Goal: Complete application form

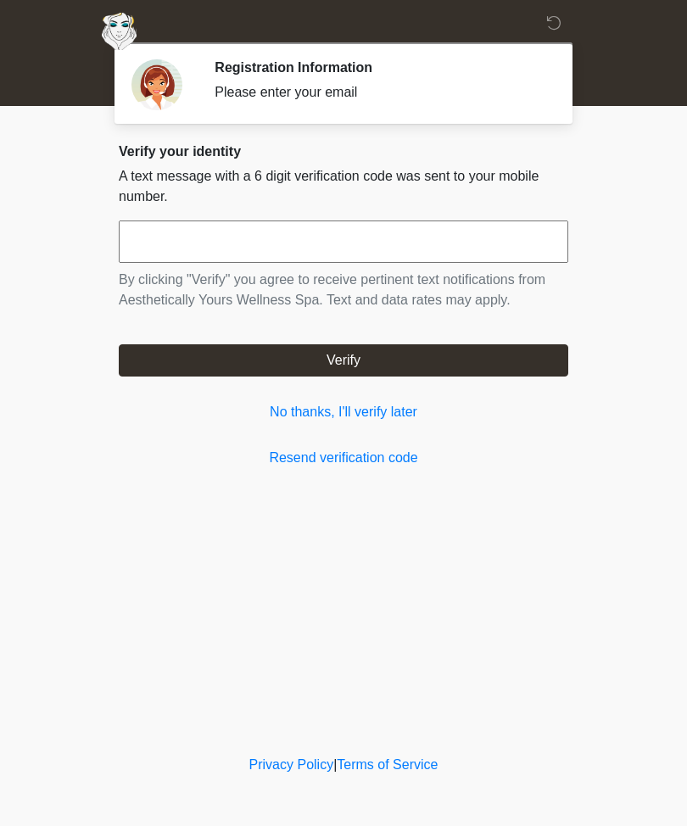
click at [374, 421] on link "No thanks, I'll verify later" at bounding box center [343, 412] width 449 height 20
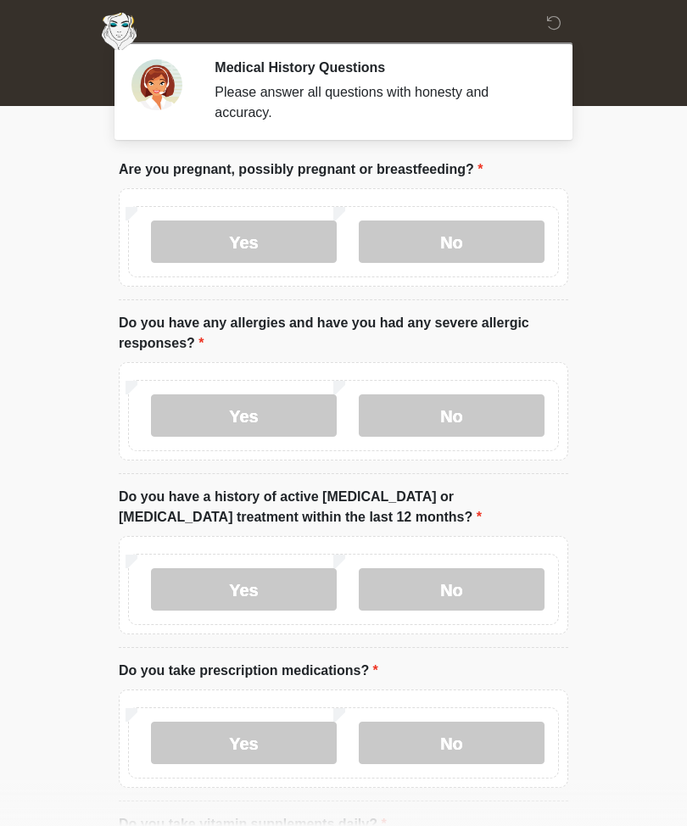
click at [500, 248] on label "No" at bounding box center [452, 241] width 186 height 42
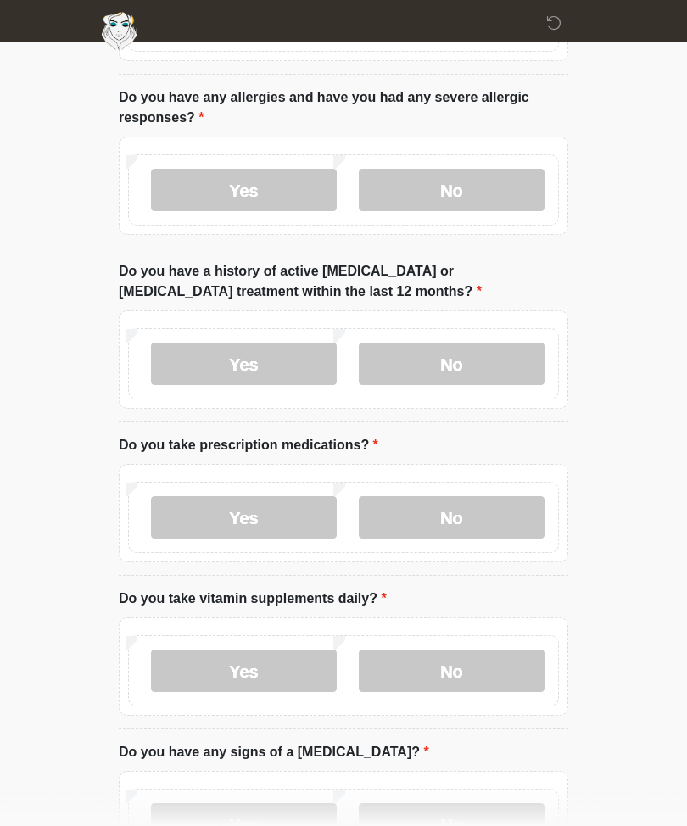
scroll to position [224, 0]
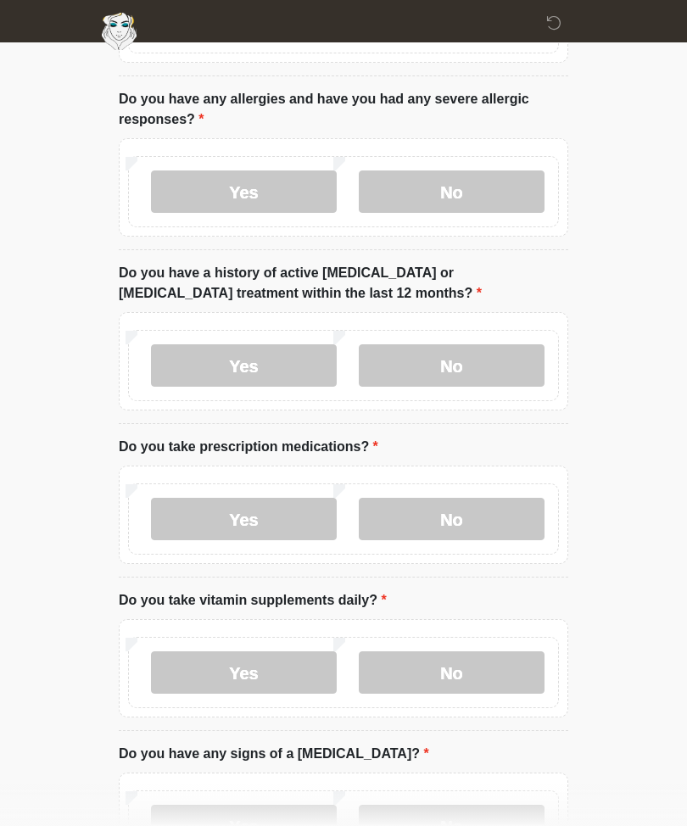
click at [502, 181] on label "No" at bounding box center [452, 191] width 186 height 42
click at [509, 355] on label "No" at bounding box center [452, 365] width 186 height 42
click at [498, 512] on label "No" at bounding box center [452, 519] width 186 height 42
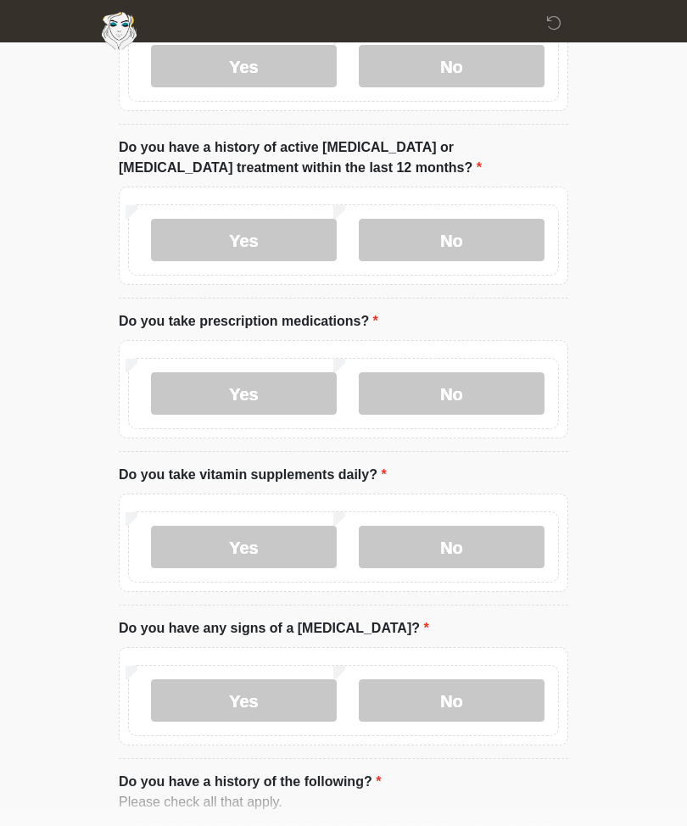
scroll to position [351, 0]
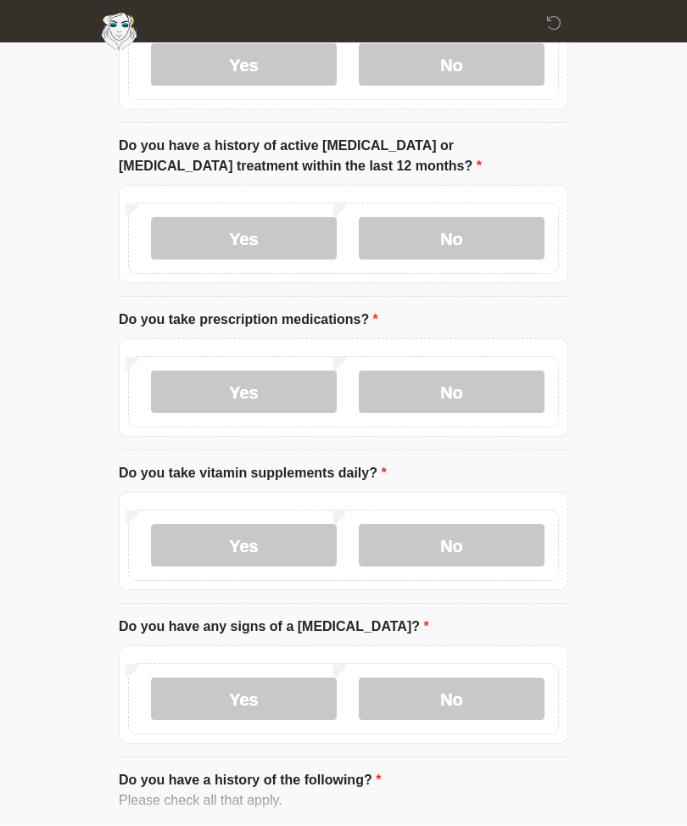
click at [497, 532] on label "No" at bounding box center [452, 545] width 186 height 42
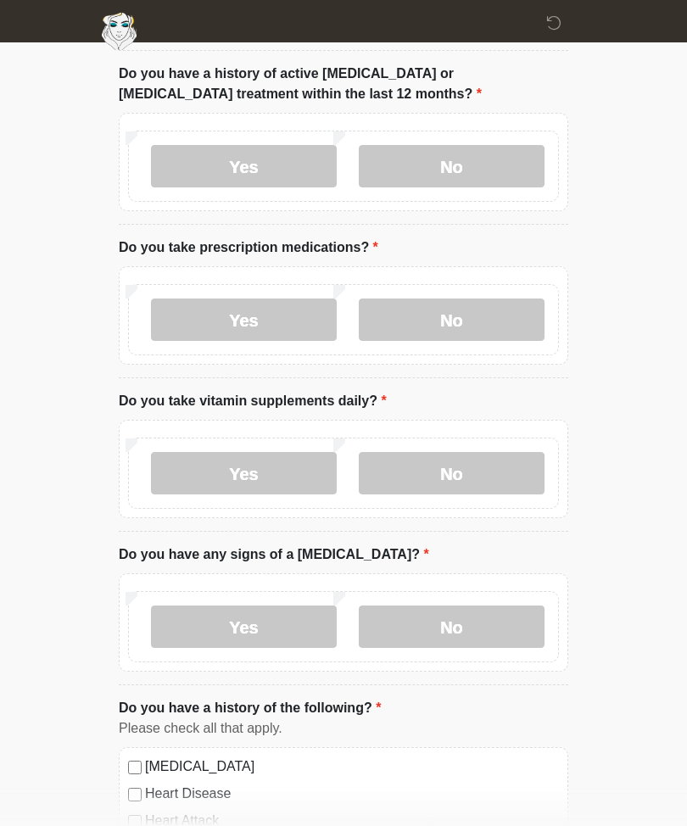
click at [503, 624] on label "No" at bounding box center [452, 627] width 186 height 42
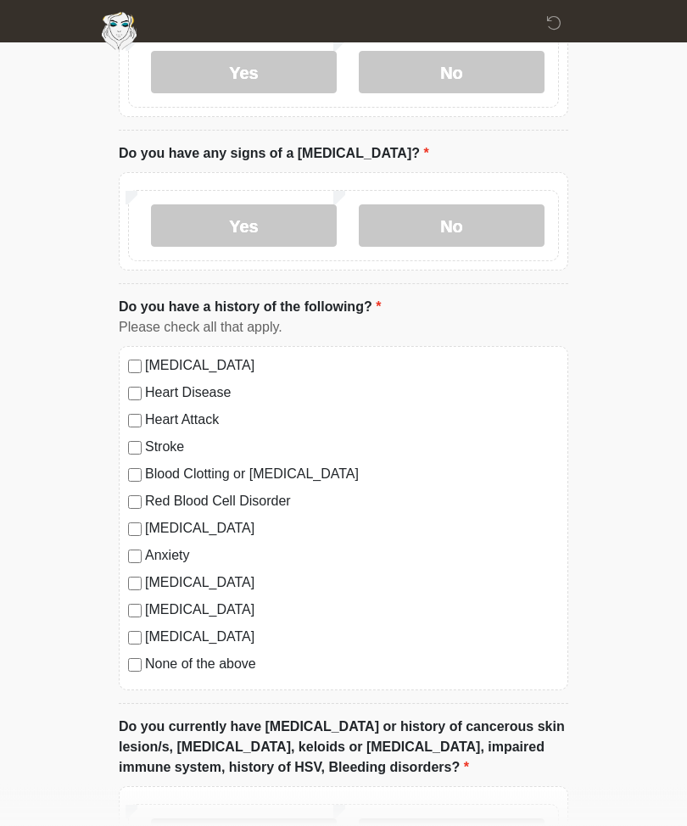
scroll to position [835, 0]
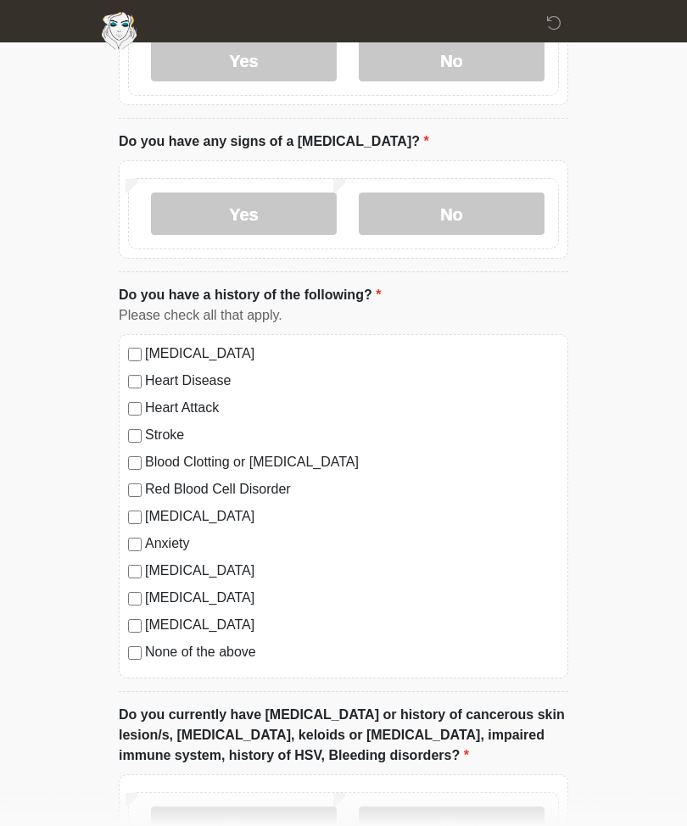
click at [226, 659] on label "None of the above" at bounding box center [352, 653] width 414 height 20
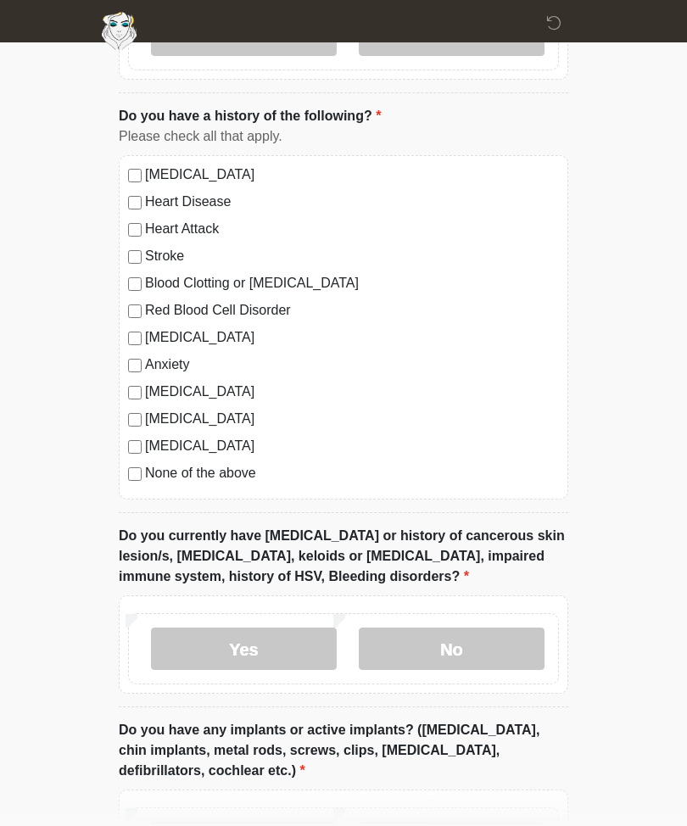
scroll to position [1018, 0]
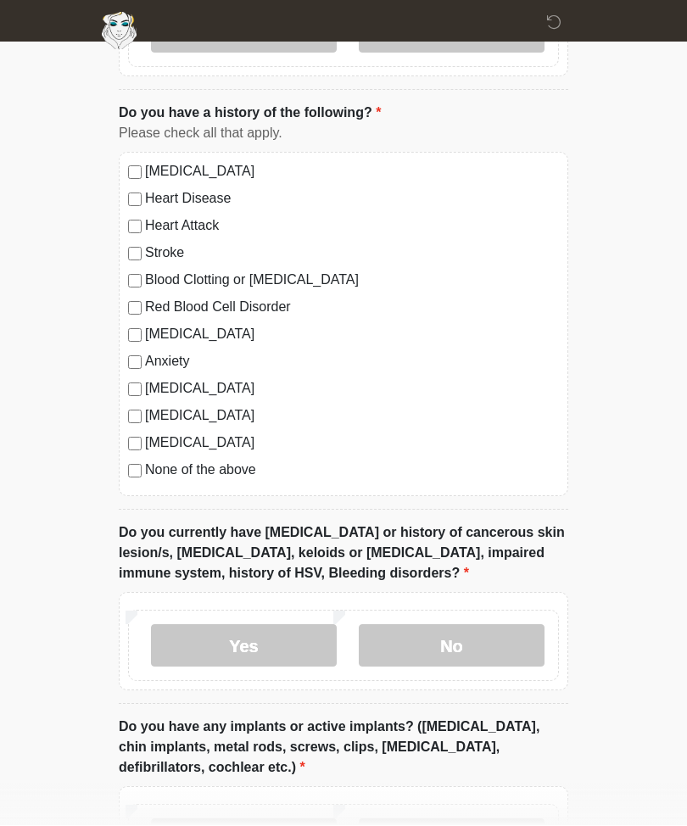
click at [527, 634] on label "No" at bounding box center [452, 646] width 186 height 42
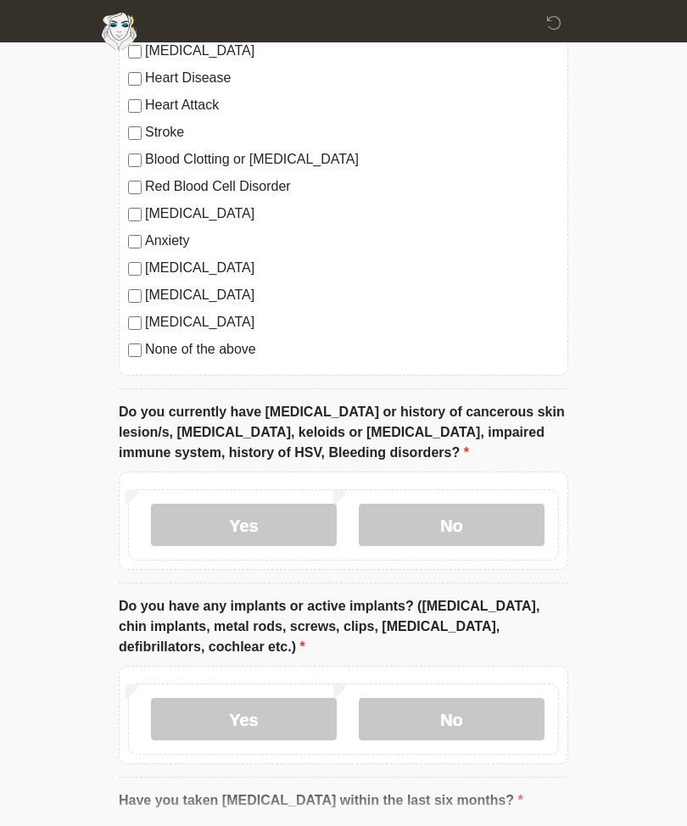
click at [522, 701] on label "No" at bounding box center [452, 719] width 186 height 42
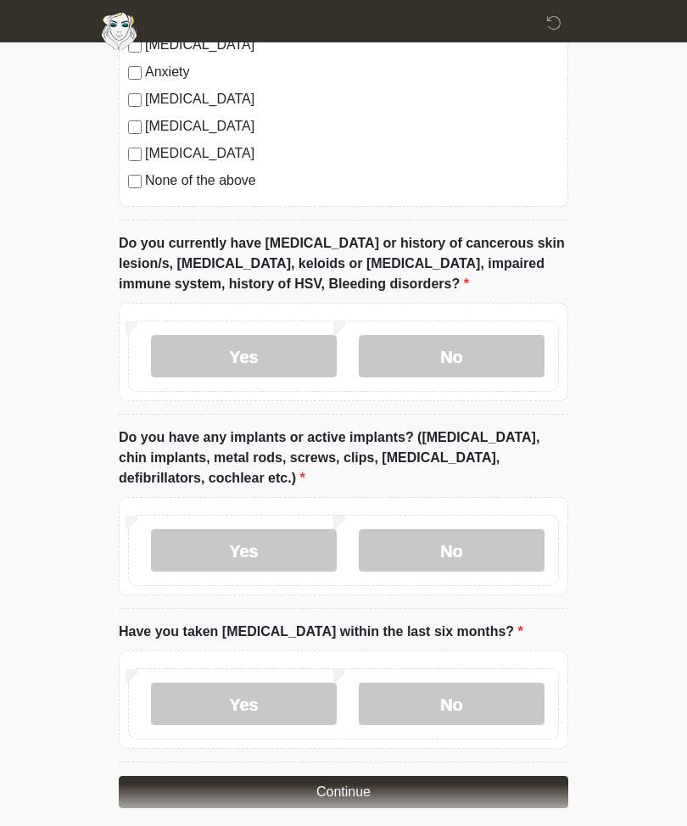
scroll to position [1311, 0]
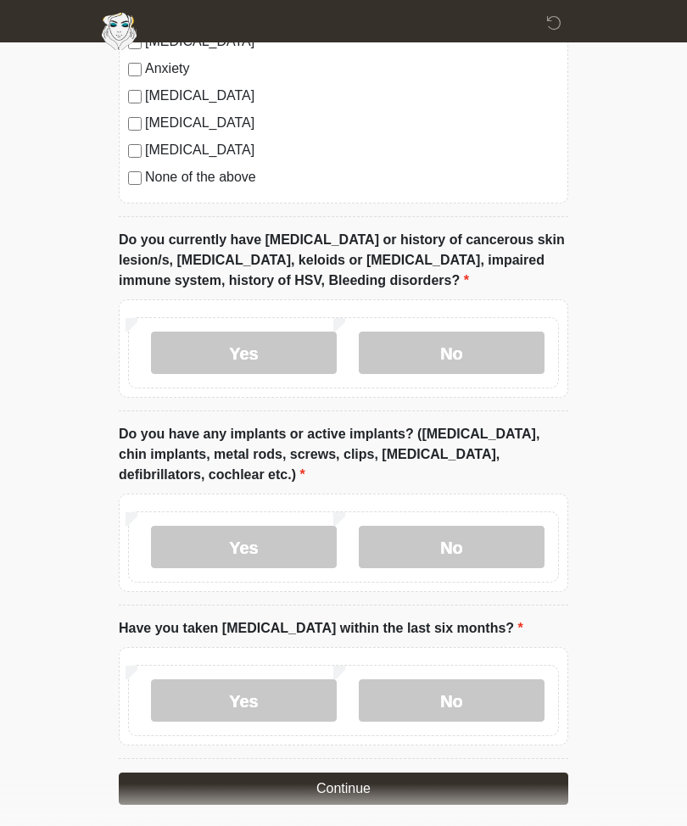
click at [500, 689] on label "No" at bounding box center [452, 700] width 186 height 42
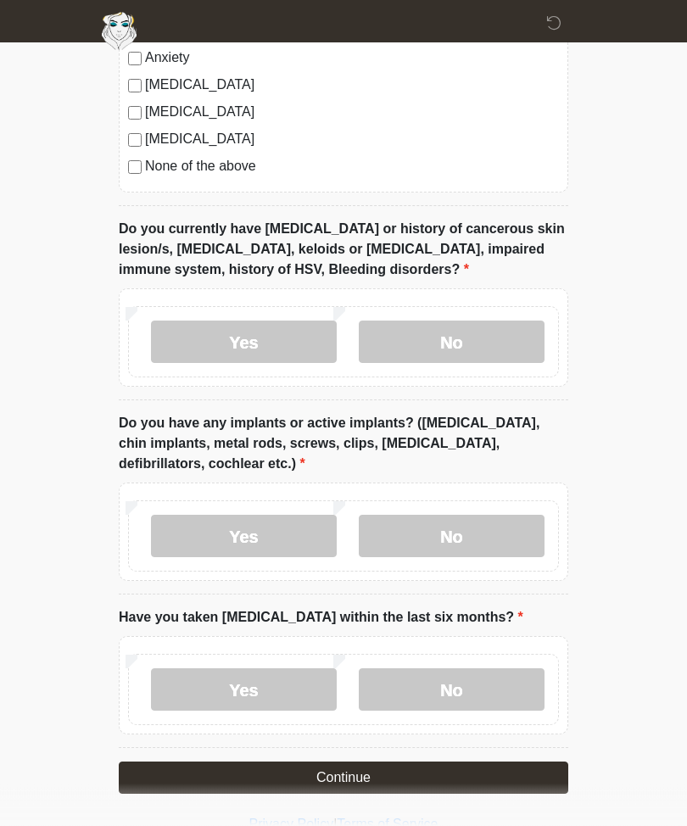
click at [541, 767] on button "Continue" at bounding box center [343, 778] width 449 height 32
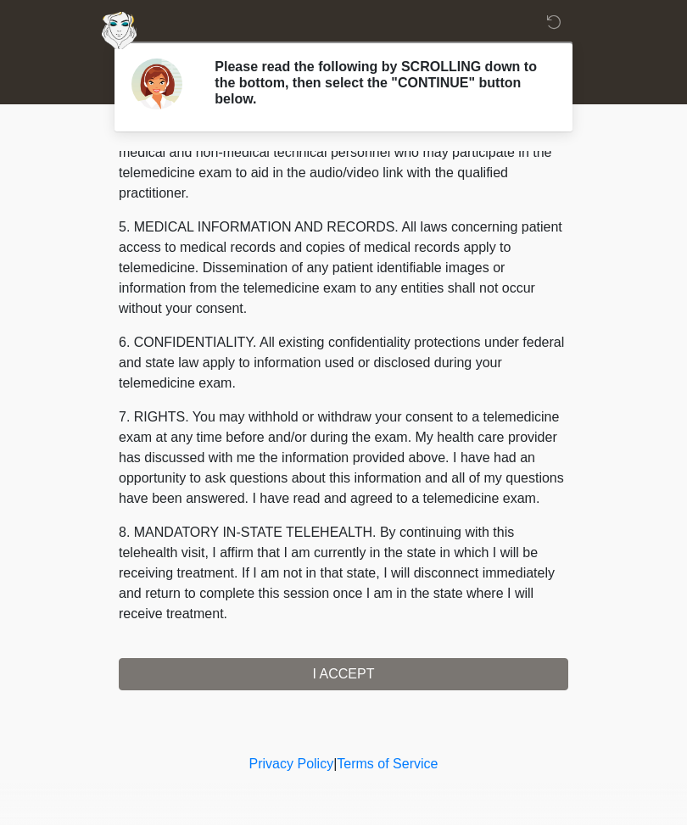
scroll to position [538, 0]
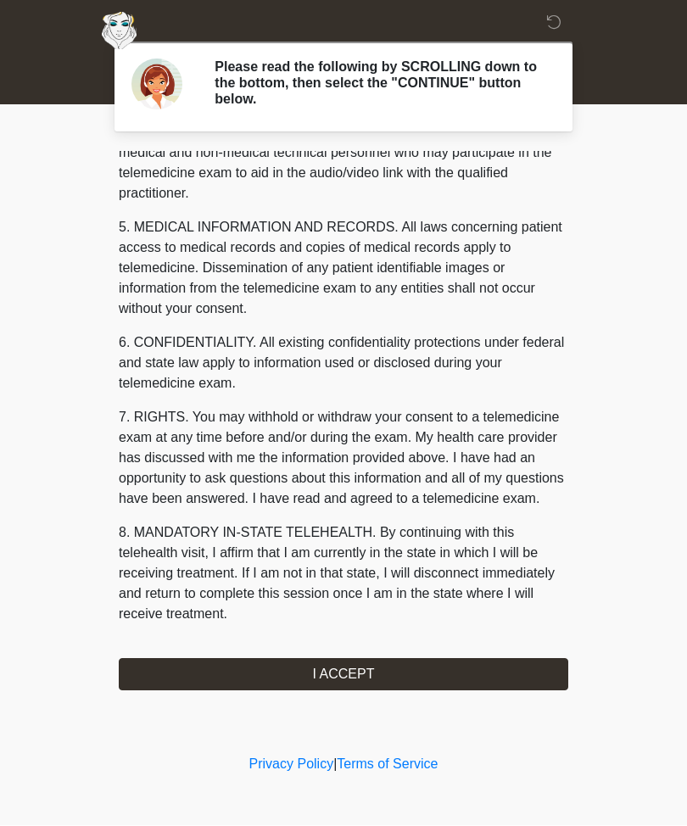
click at [494, 662] on button "I ACCEPT" at bounding box center [343, 675] width 449 height 32
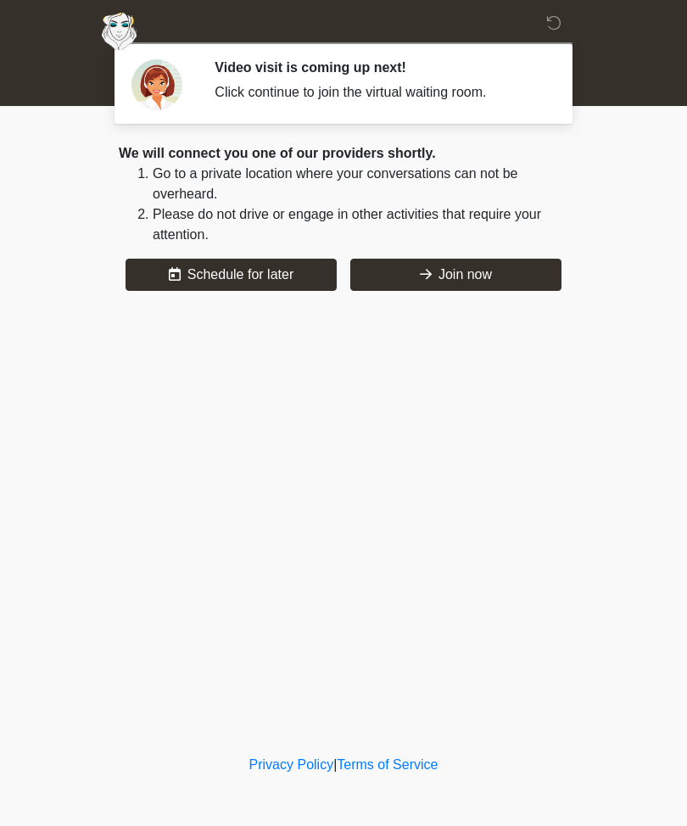
click at [410, 265] on button "Join now" at bounding box center [455, 275] width 211 height 32
